Goal: Task Accomplishment & Management: Manage account settings

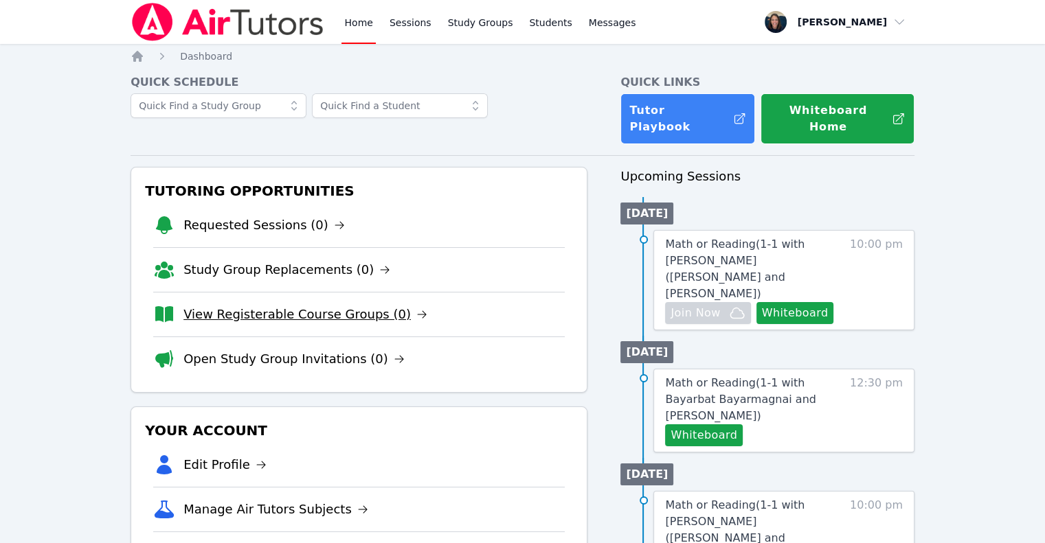
click at [339, 305] on link "View Registerable Course Groups (0)" at bounding box center [305, 314] width 244 height 19
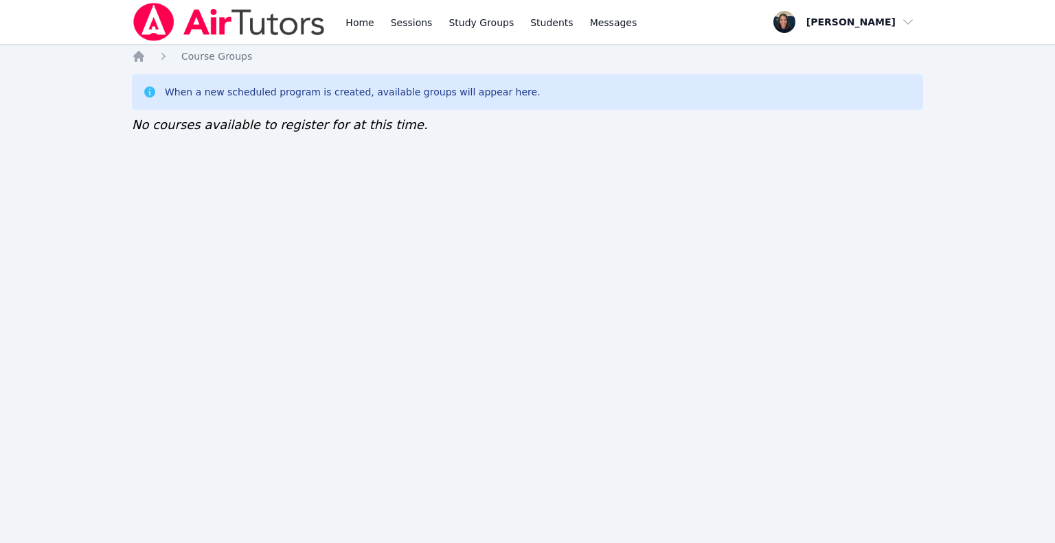
click at [365, 32] on link "Home" at bounding box center [360, 22] width 34 height 44
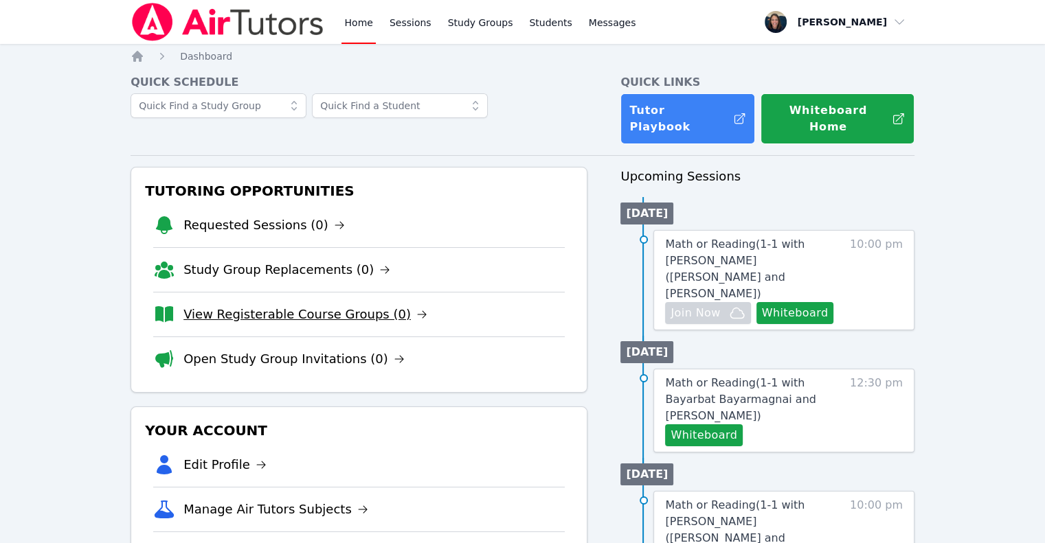
click at [327, 305] on link "View Registerable Course Groups (0)" at bounding box center [305, 314] width 244 height 19
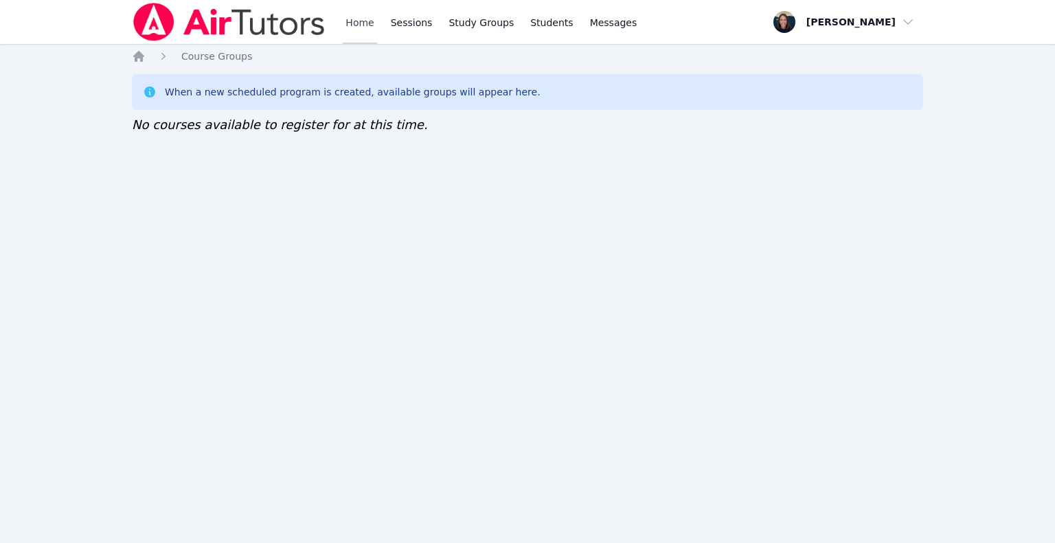
click at [355, 27] on link "Home" at bounding box center [360, 22] width 34 height 44
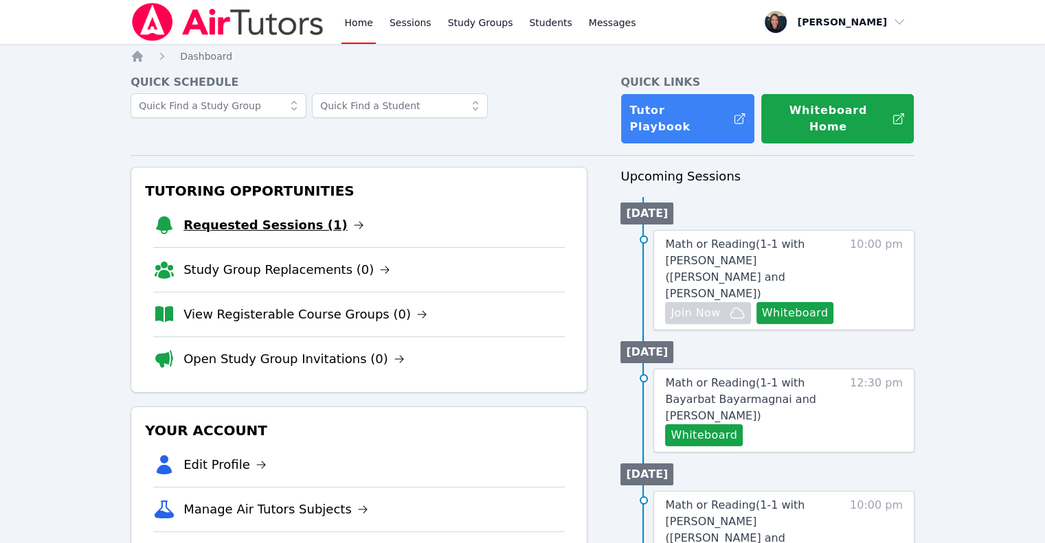
click at [283, 216] on link "Requested Sessions (1)" at bounding box center [273, 225] width 181 height 19
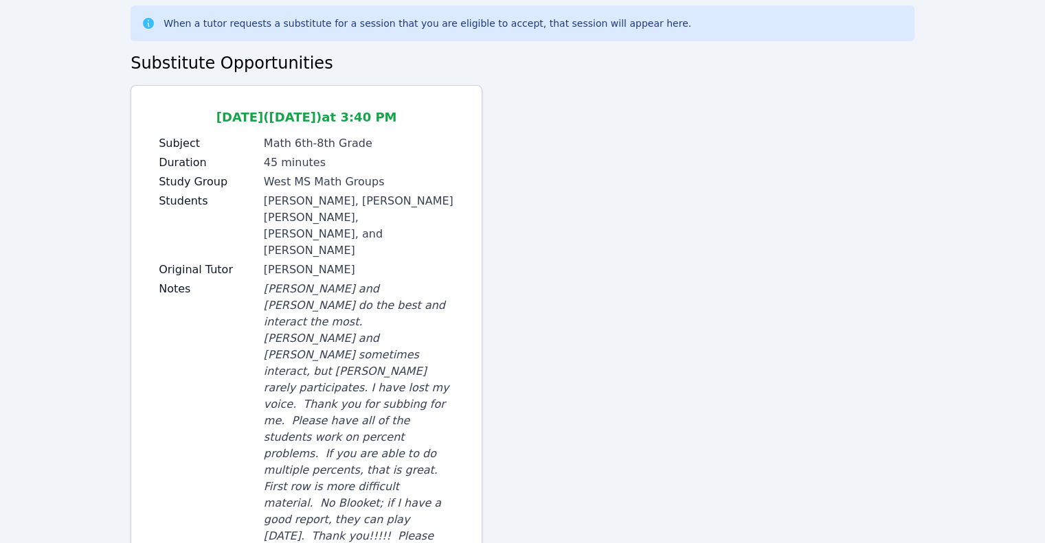
scroll to position [122, 0]
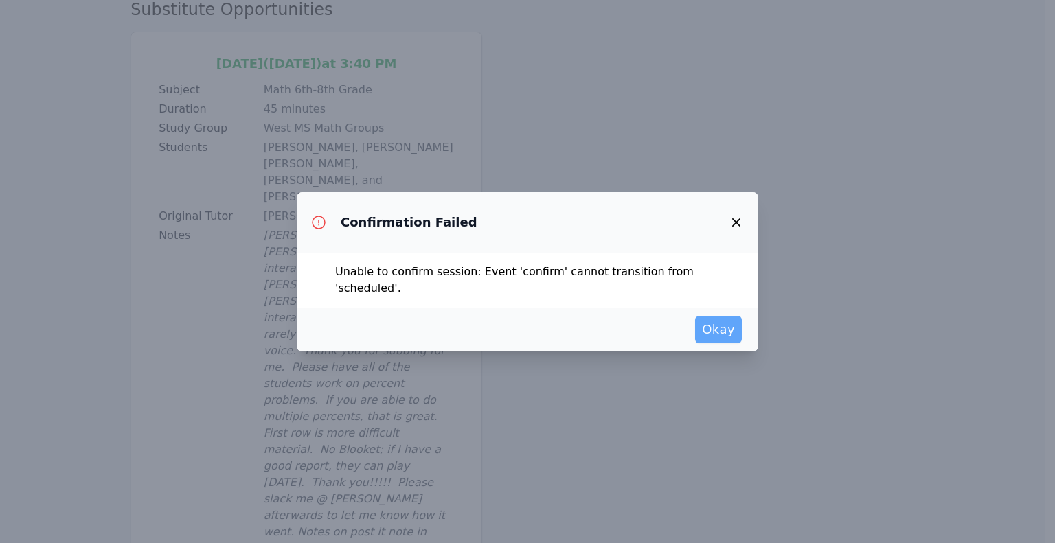
click at [711, 330] on button "Okay" at bounding box center [718, 329] width 47 height 27
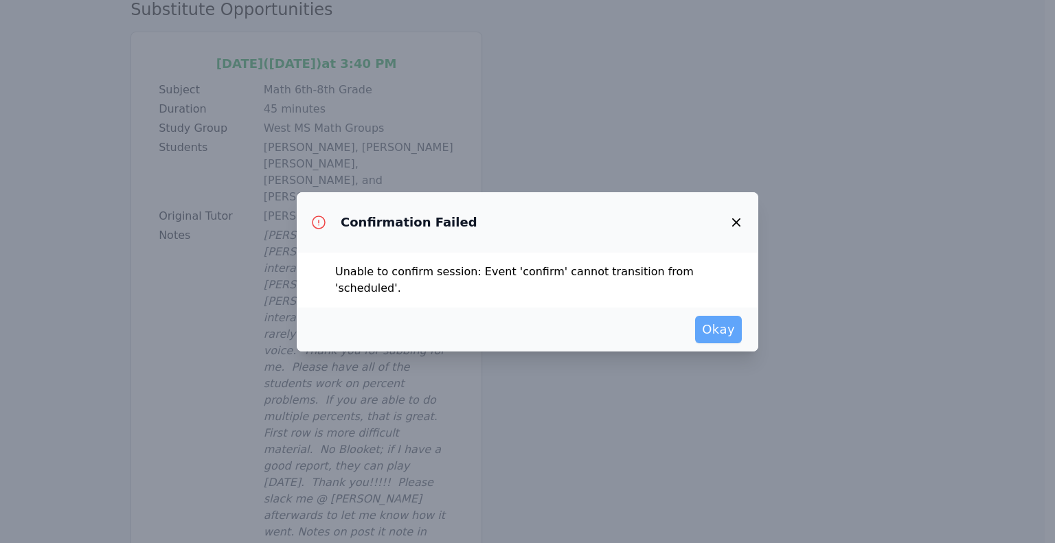
click at [703, 316] on button "Okay" at bounding box center [718, 329] width 47 height 27
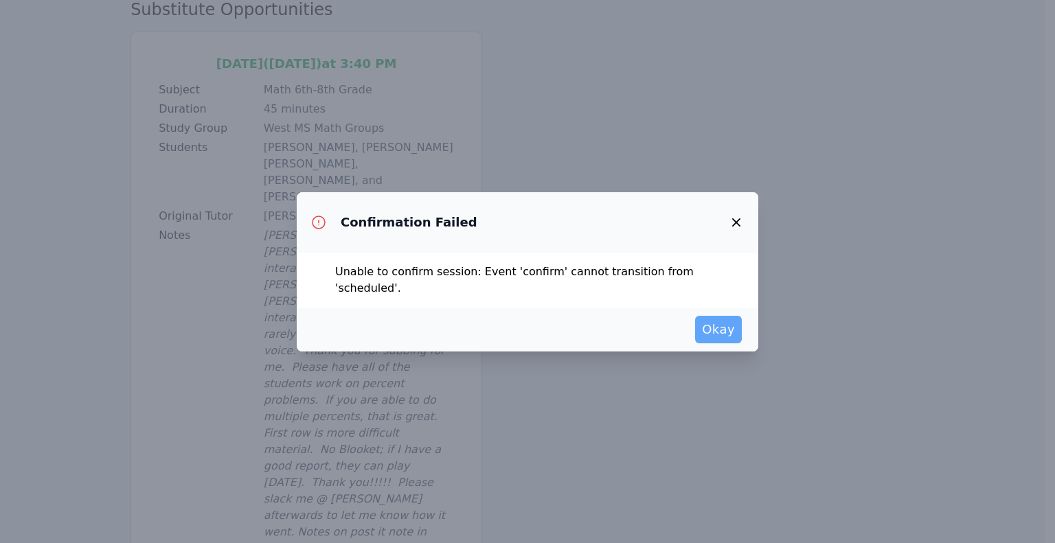
click at [709, 320] on span "Okay" at bounding box center [718, 329] width 33 height 19
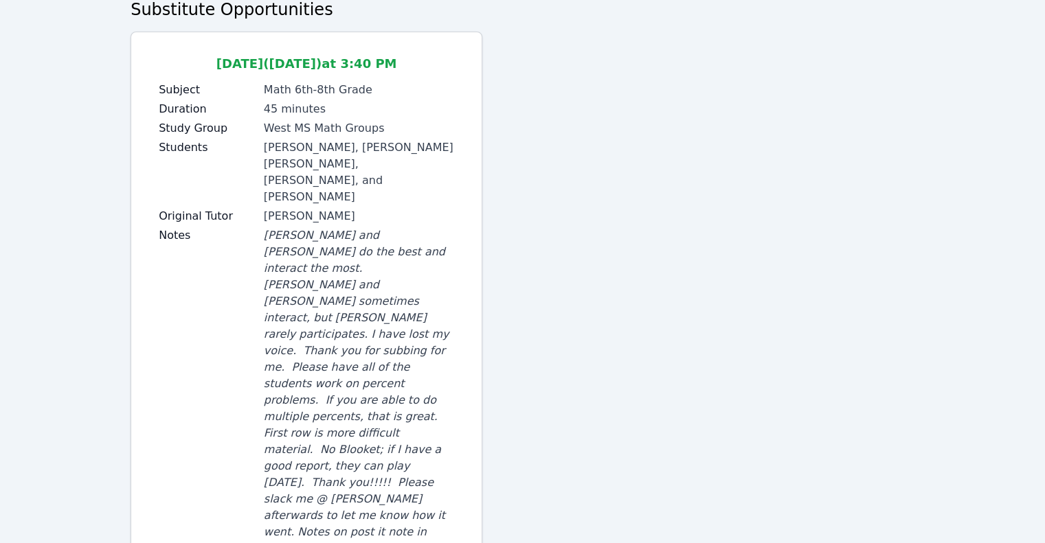
scroll to position [0, 0]
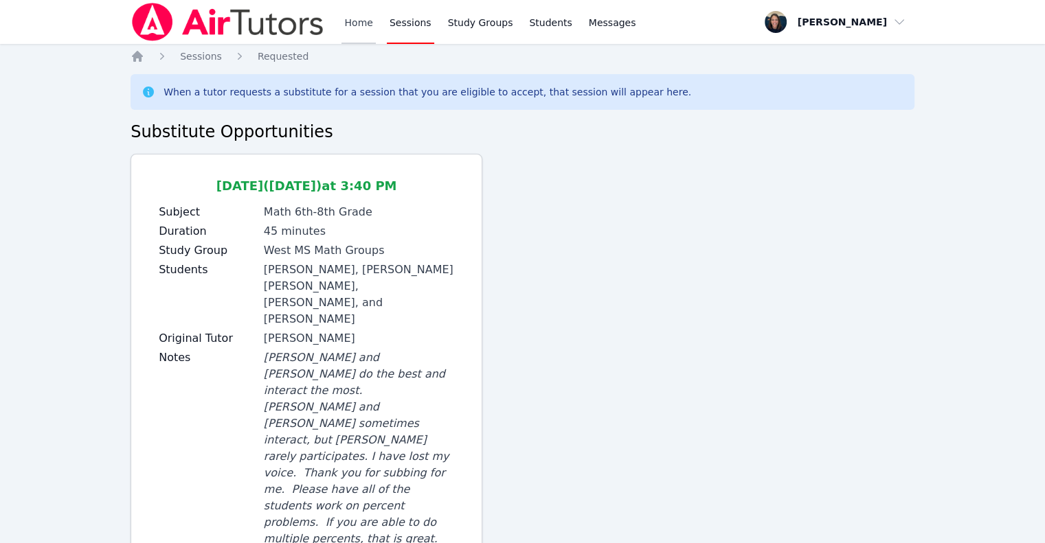
click at [353, 29] on link "Home" at bounding box center [358, 22] width 34 height 44
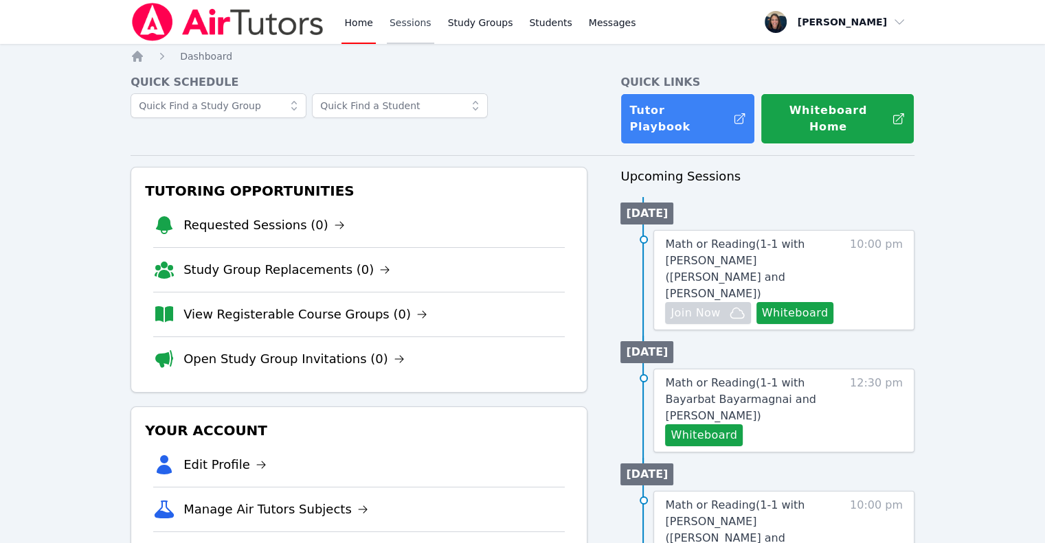
click at [387, 26] on link "Sessions" at bounding box center [410, 22] width 47 height 44
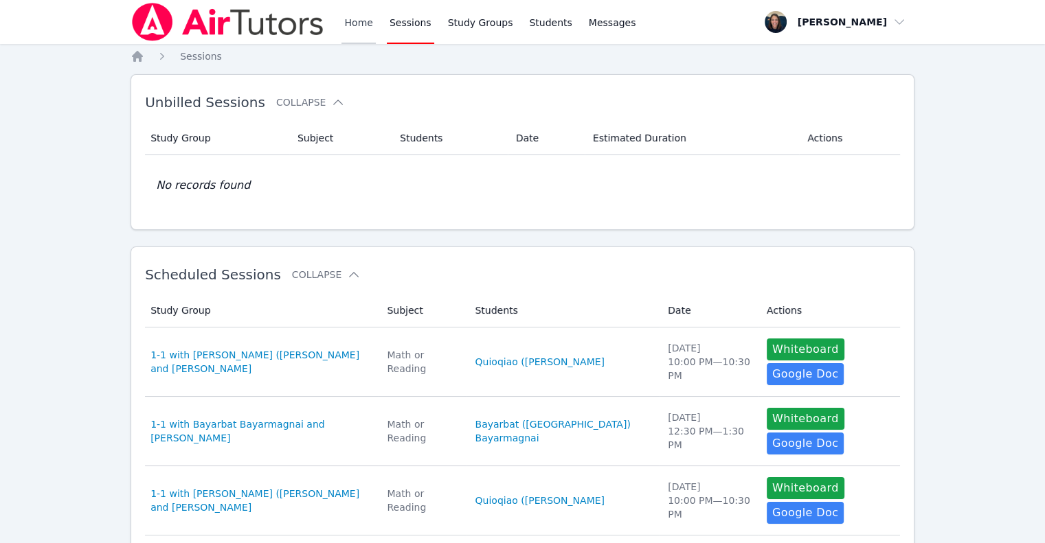
click at [350, 21] on link "Home" at bounding box center [358, 22] width 34 height 44
